Goal: Information Seeking & Learning: Learn about a topic

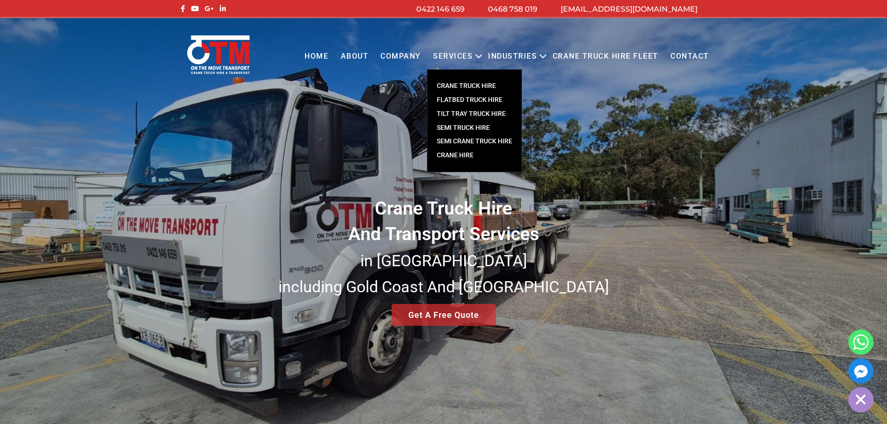
click at [475, 84] on link "CRANE TRUCK HIRE" at bounding box center [474, 86] width 94 height 14
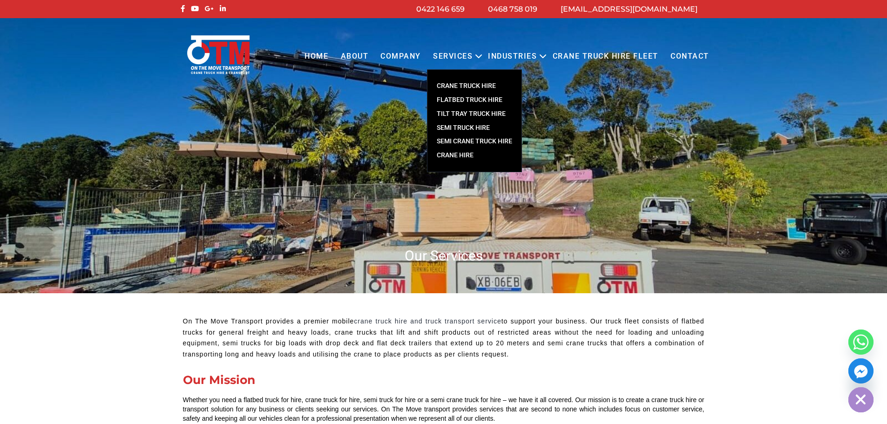
click at [471, 100] on link "FLATBED TRUCK HIRE" at bounding box center [474, 100] width 94 height 14
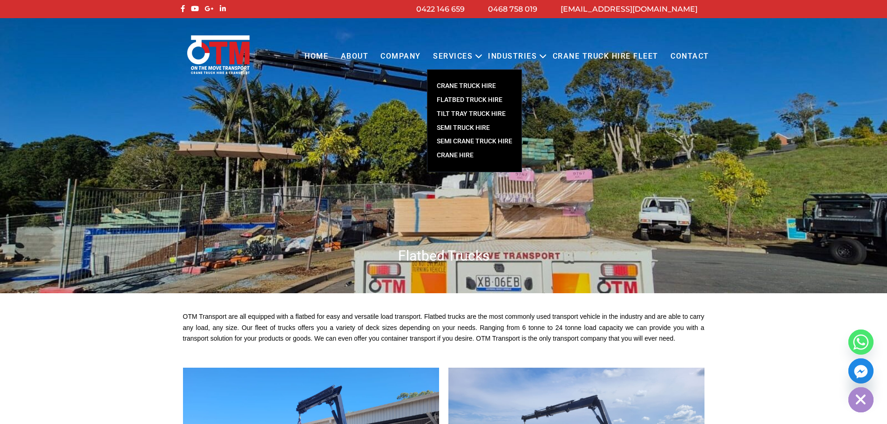
click at [459, 113] on link "TILT TRAY TRUCK HIRE" at bounding box center [474, 114] width 94 height 14
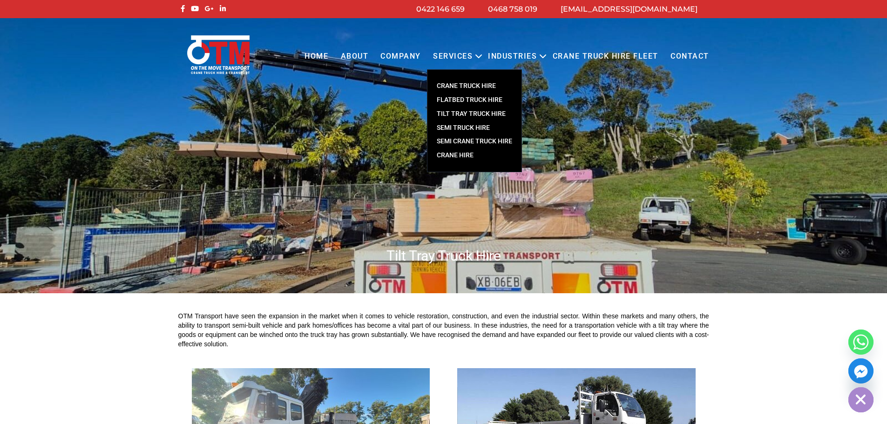
click at [464, 141] on link "SEMI CRANE TRUCK HIRE" at bounding box center [474, 142] width 94 height 14
